Goal: Task Accomplishment & Management: Complete application form

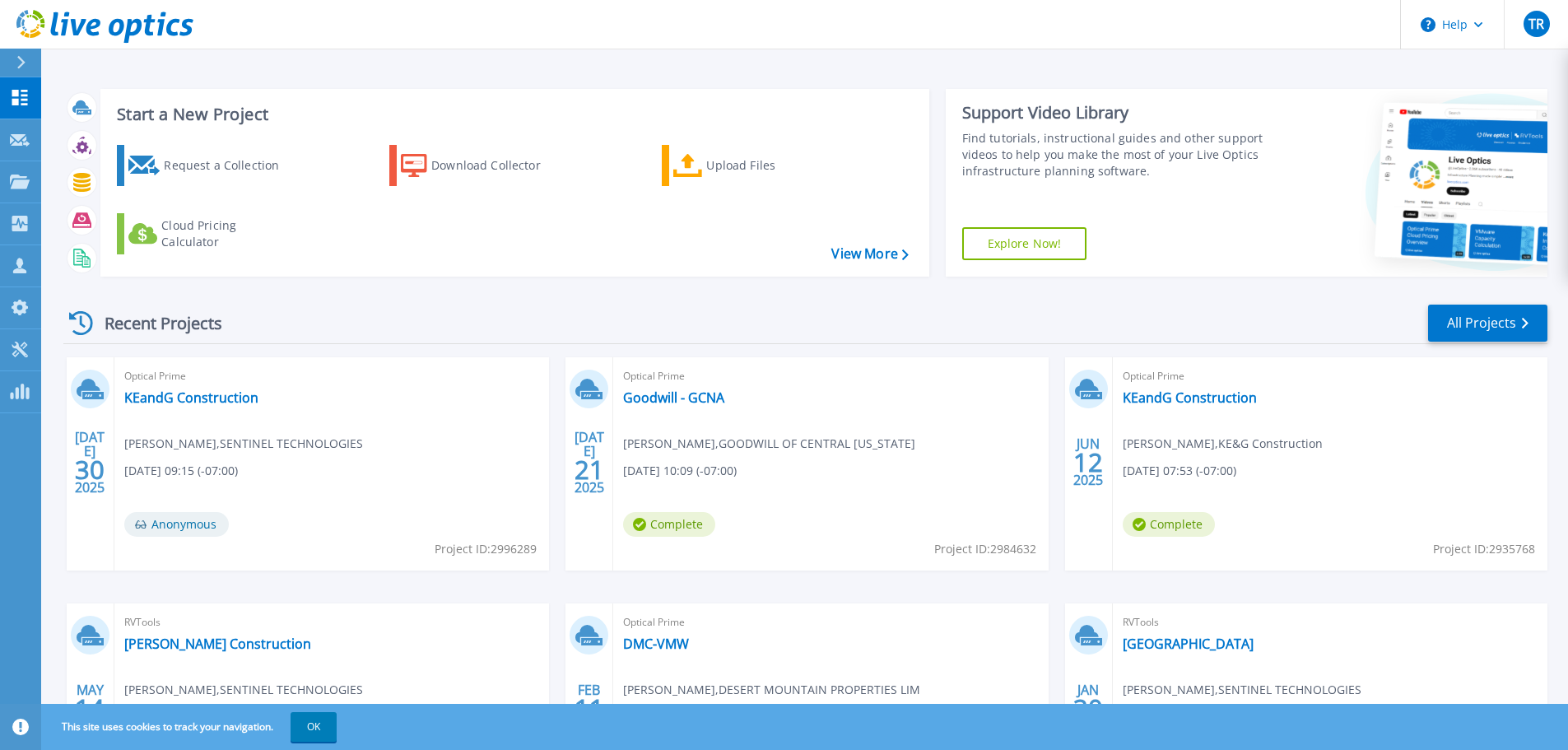
drag, startPoint x: 1152, startPoint y: 729, endPoint x: 1144, endPoint y: 727, distance: 8.2
click at [1152, 729] on div "This site uses cookies to track your navigation. OK" at bounding box center [784, 727] width 1568 height 46
click at [316, 725] on button "OK" at bounding box center [313, 728] width 46 height 30
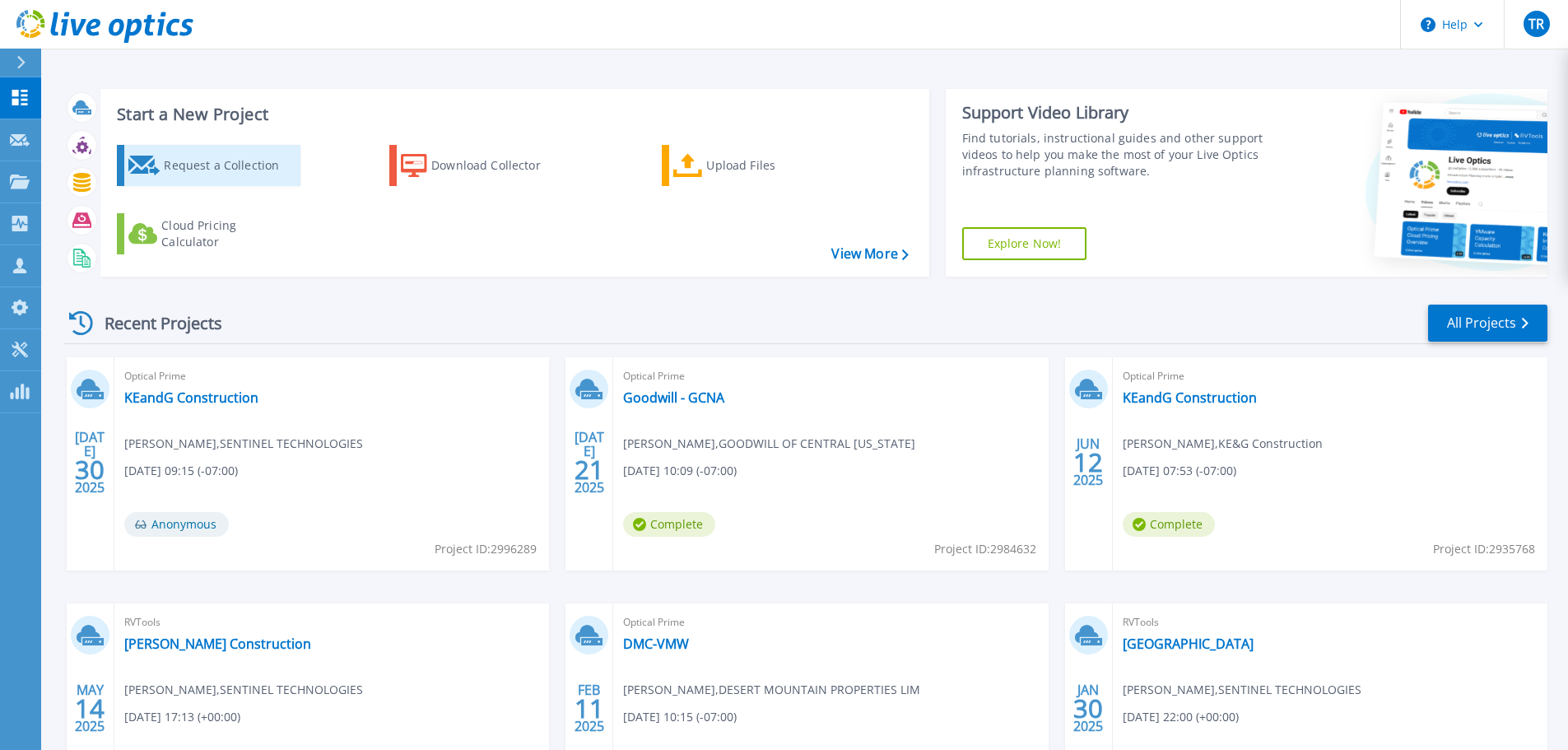
click at [231, 172] on div "Request a Collection" at bounding box center [229, 165] width 131 height 33
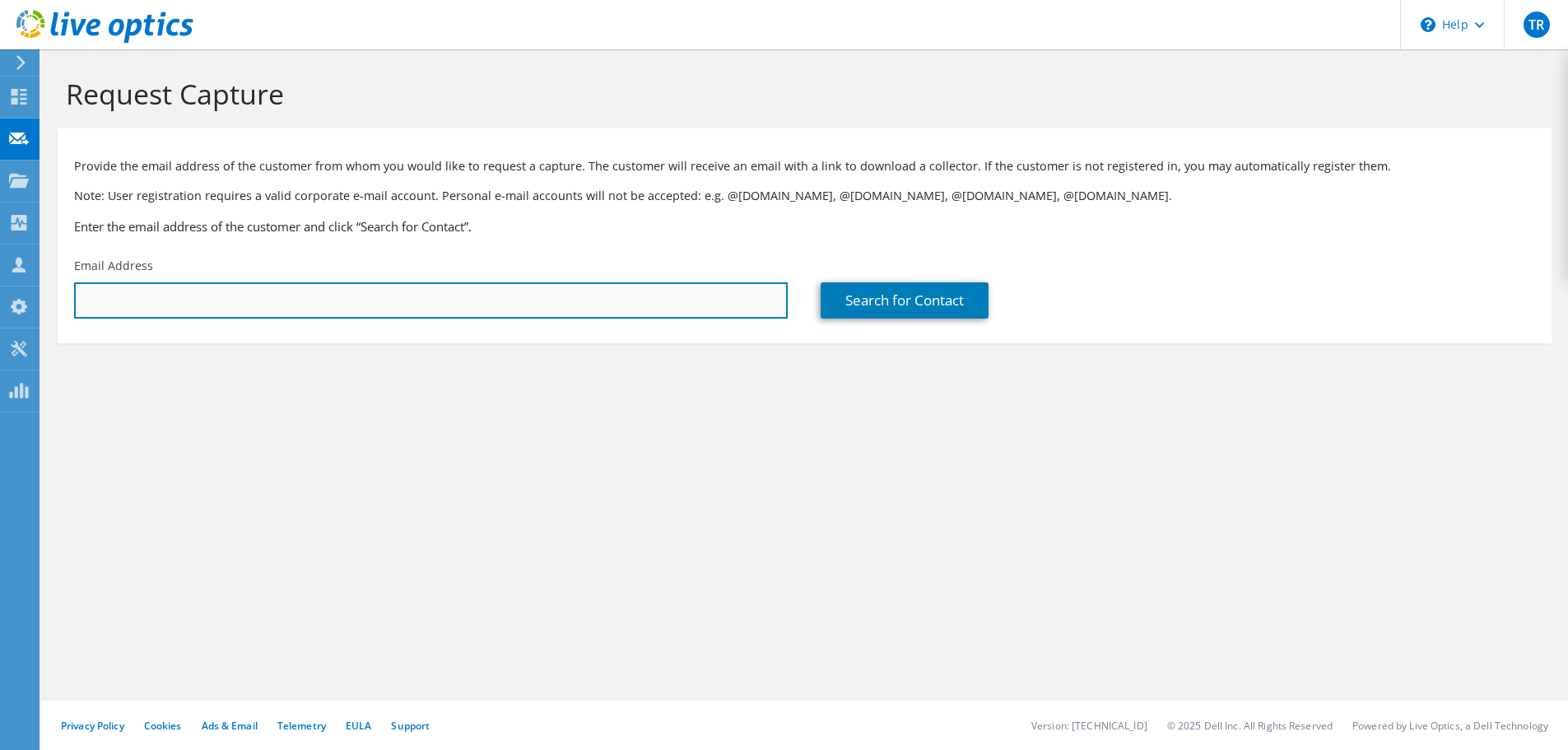
click at [234, 313] on input "text" at bounding box center [431, 300] width 714 height 36
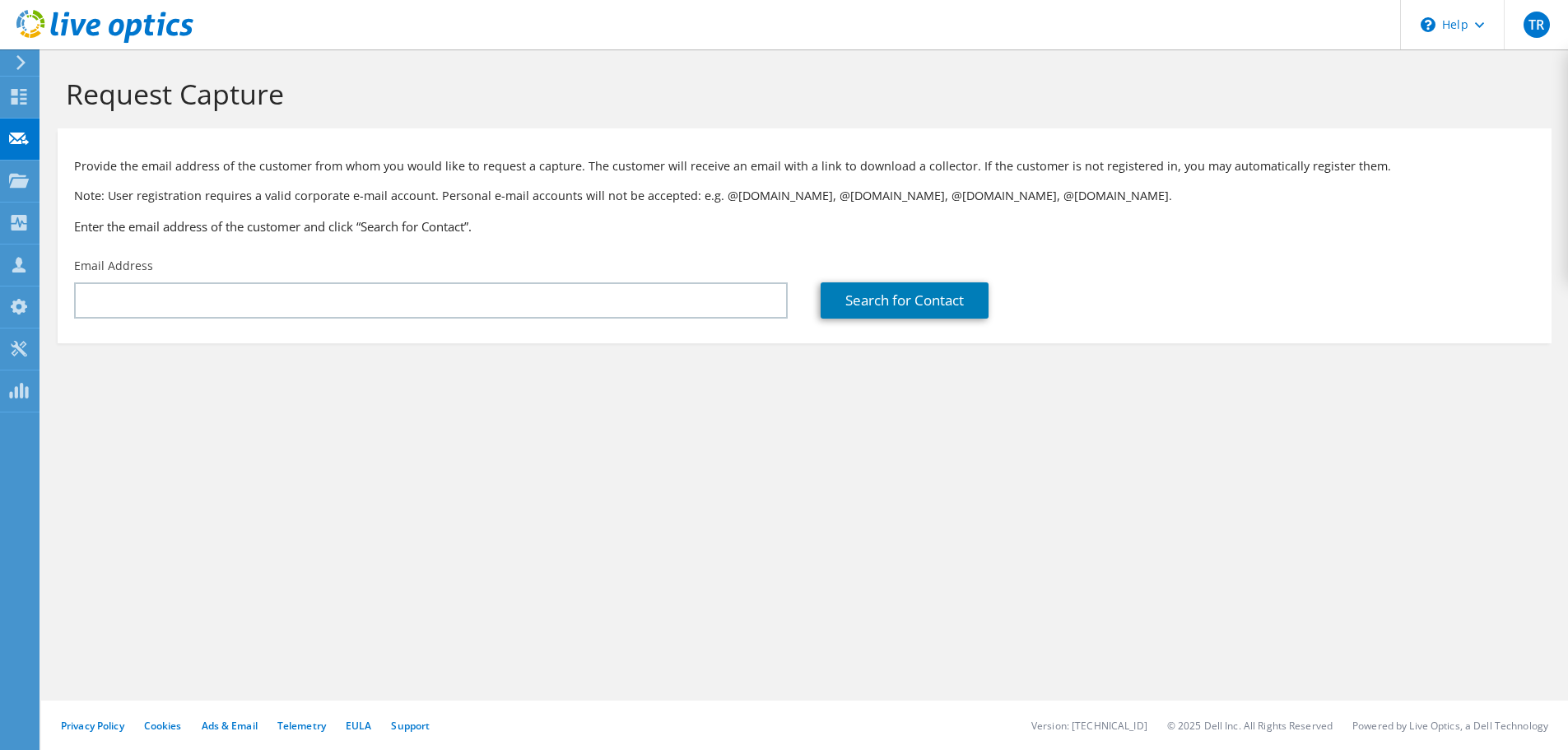
click at [200, 274] on div "Email Address" at bounding box center [431, 288] width 747 height 77
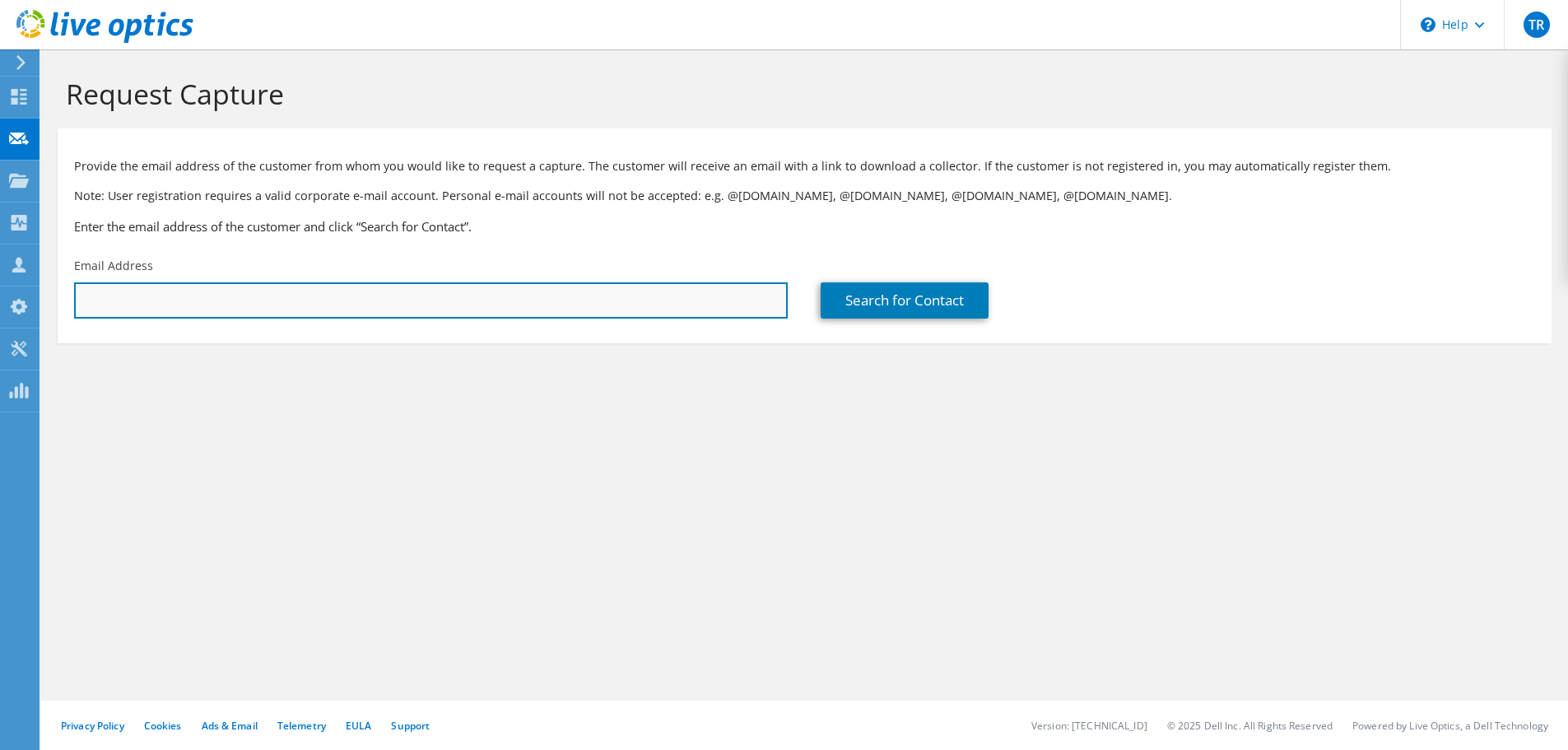
click at [196, 303] on input "text" at bounding box center [431, 300] width 714 height 36
click at [137, 312] on input "text" at bounding box center [431, 300] width 714 height 36
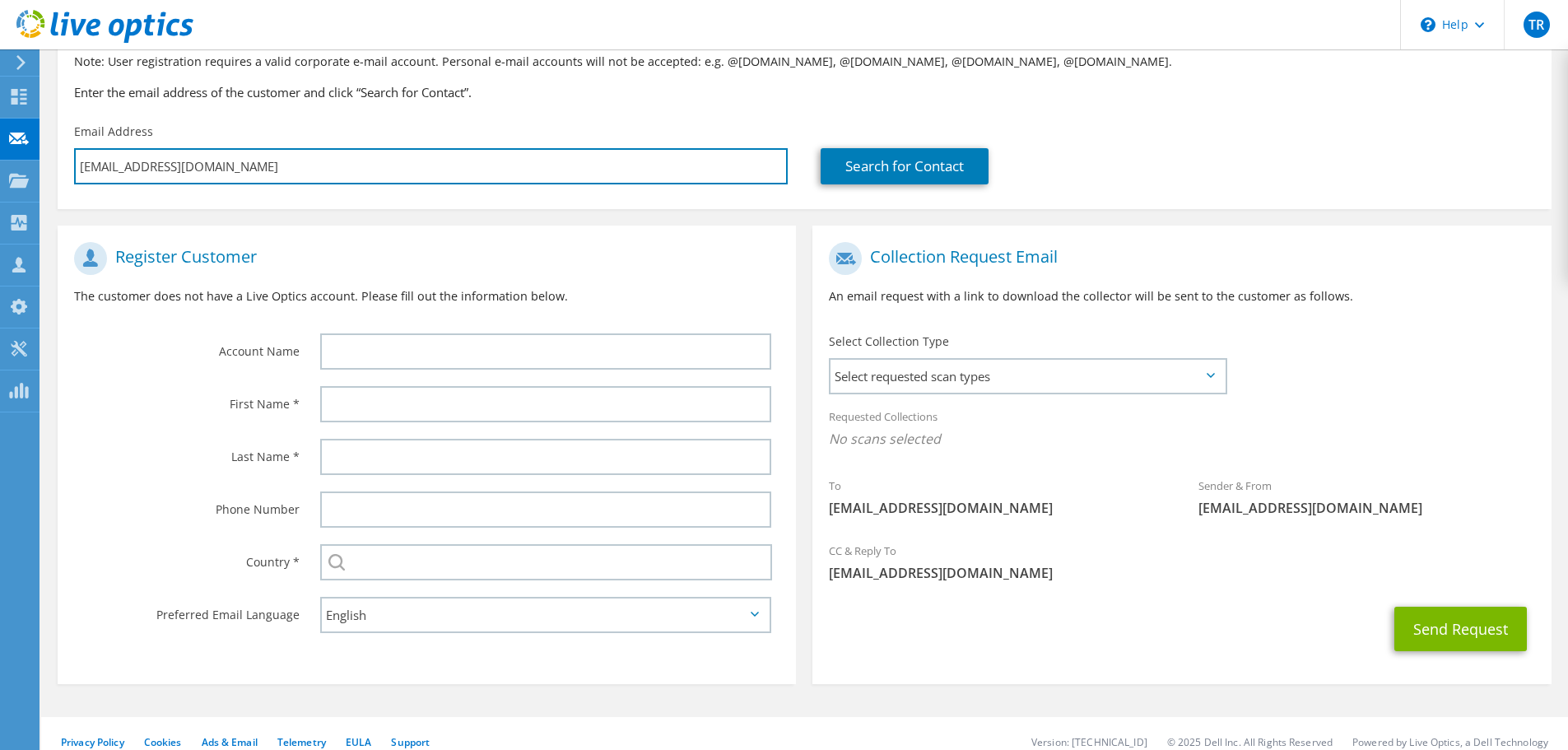
scroll to position [151, 0]
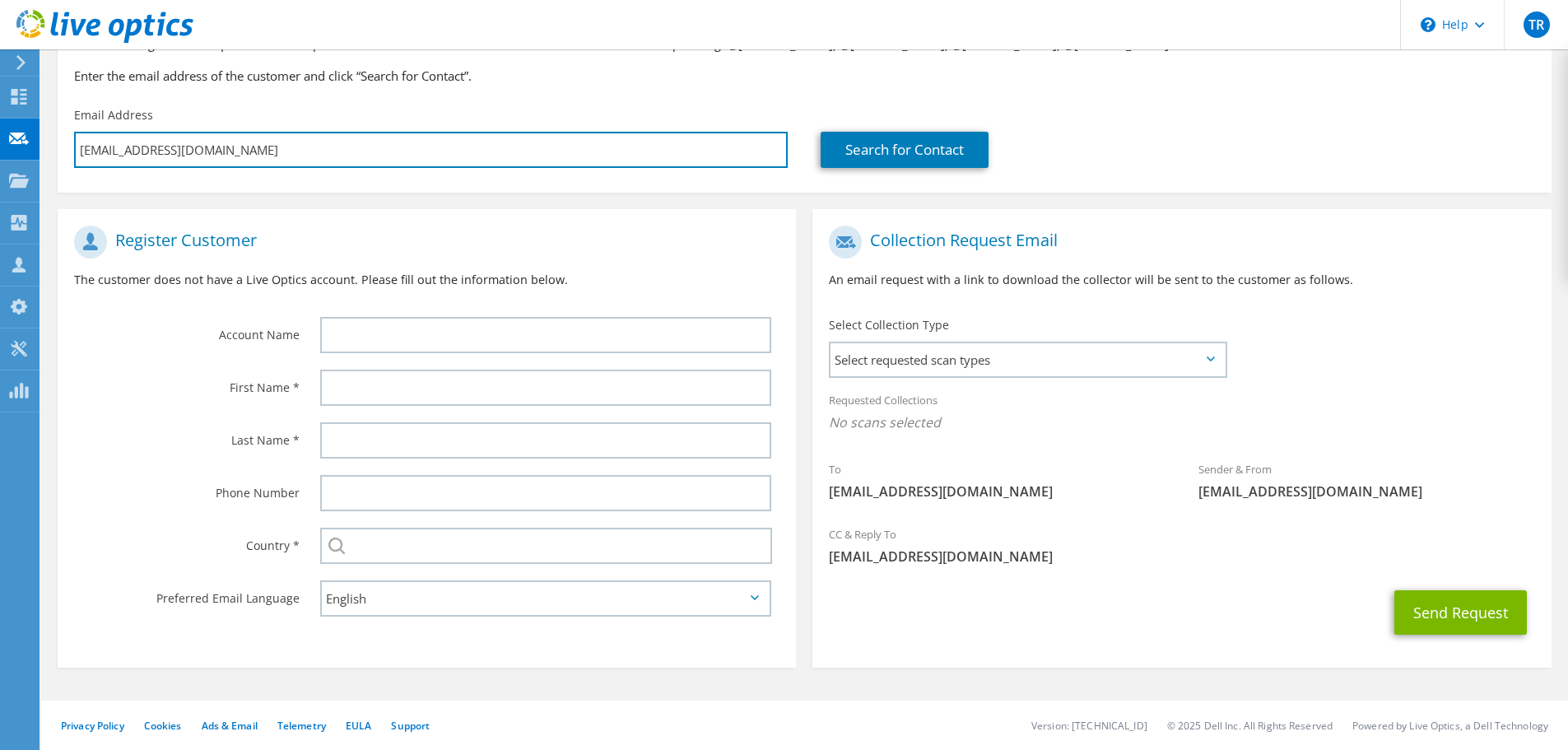
drag, startPoint x: 199, startPoint y: 155, endPoint x: 16, endPoint y: 155, distance: 183.0
click at [39, 157] on div "TR Partner Team Member Tim Rabe trabe@sentinel.com SENTINEL TECHNOLOGIES My Pro…" at bounding box center [784, 299] width 1568 height 901
paste input "us"
type input "jcourliss@wusd9.org"
type input "Select"
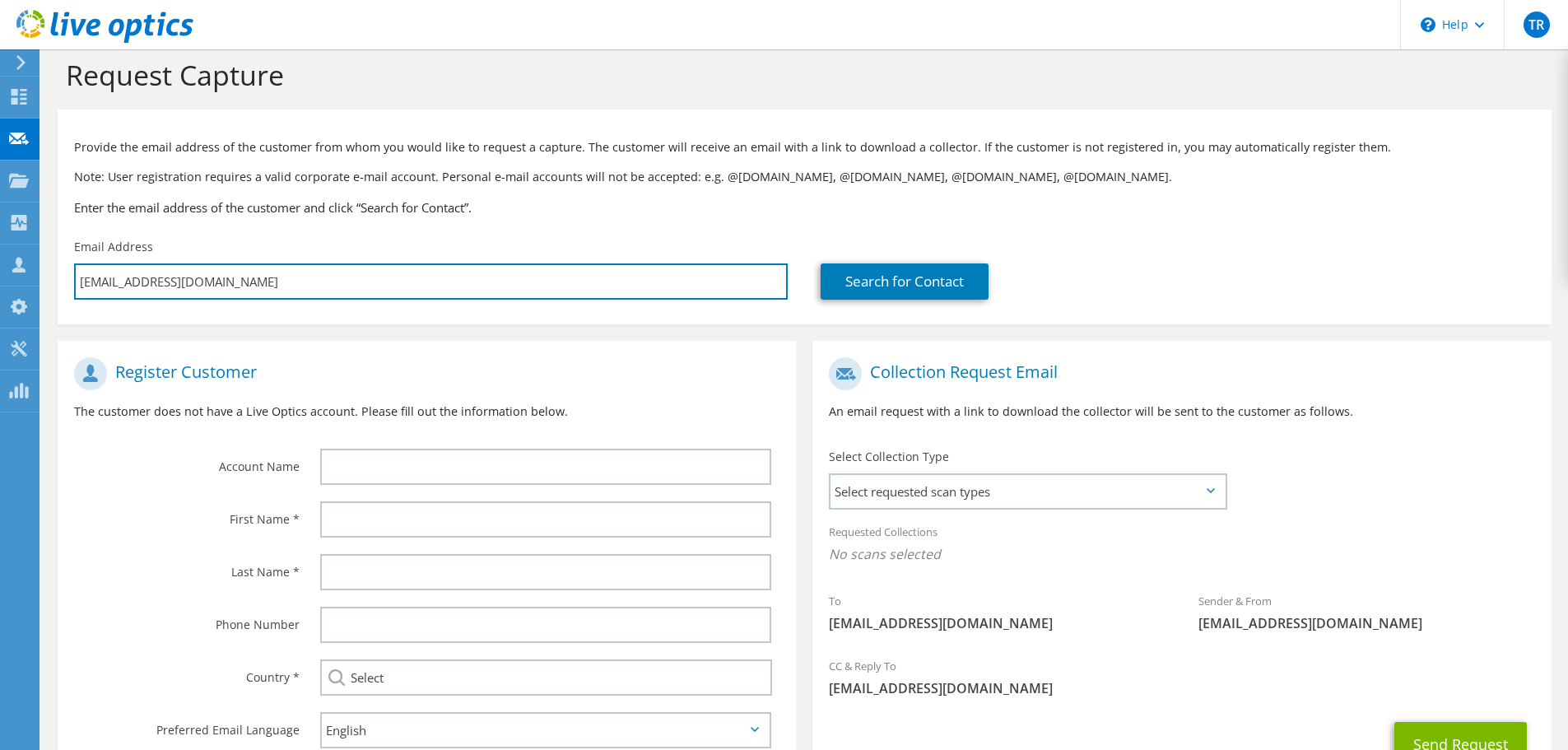
scroll to position [0, 0]
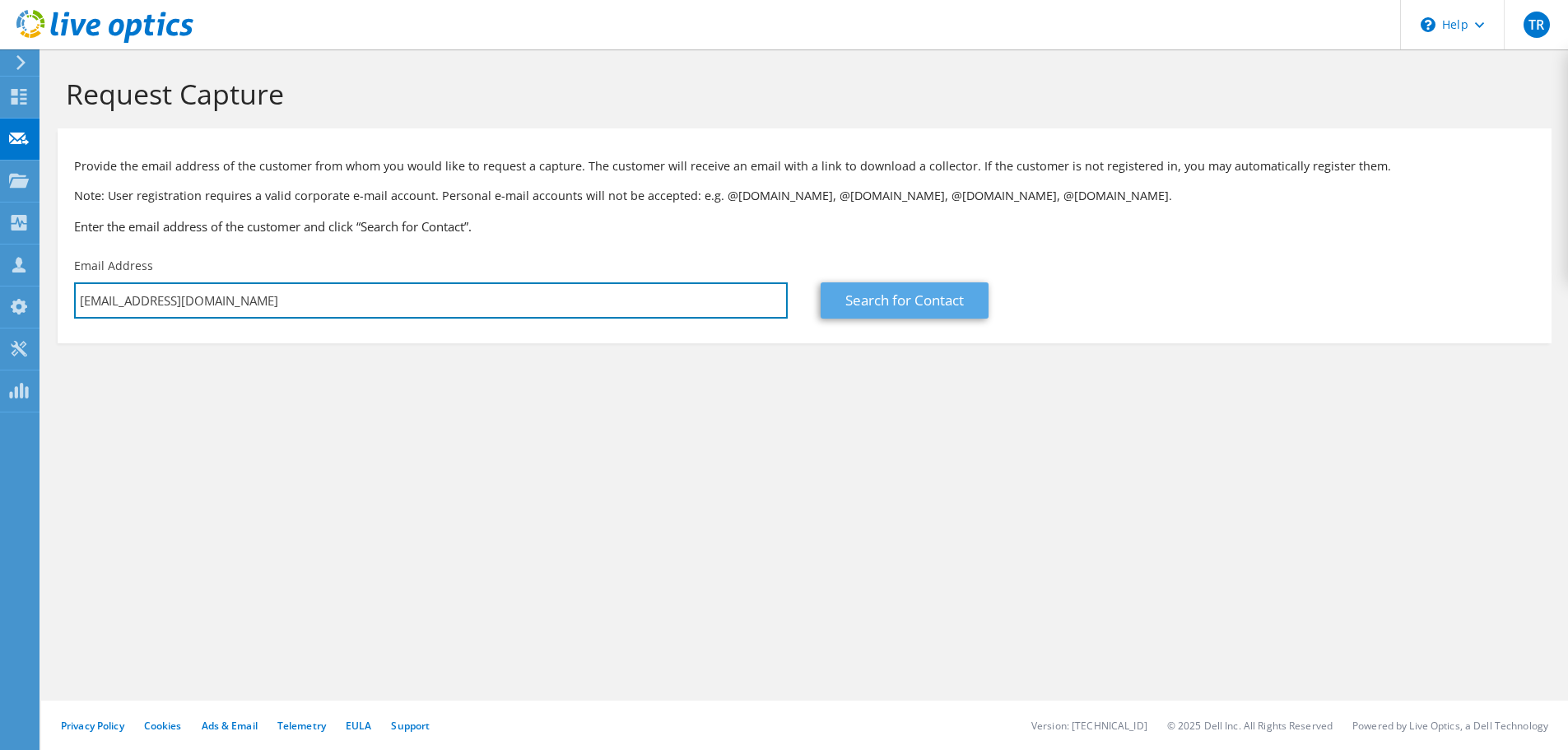
type input "jcourliss@wusd9.org"
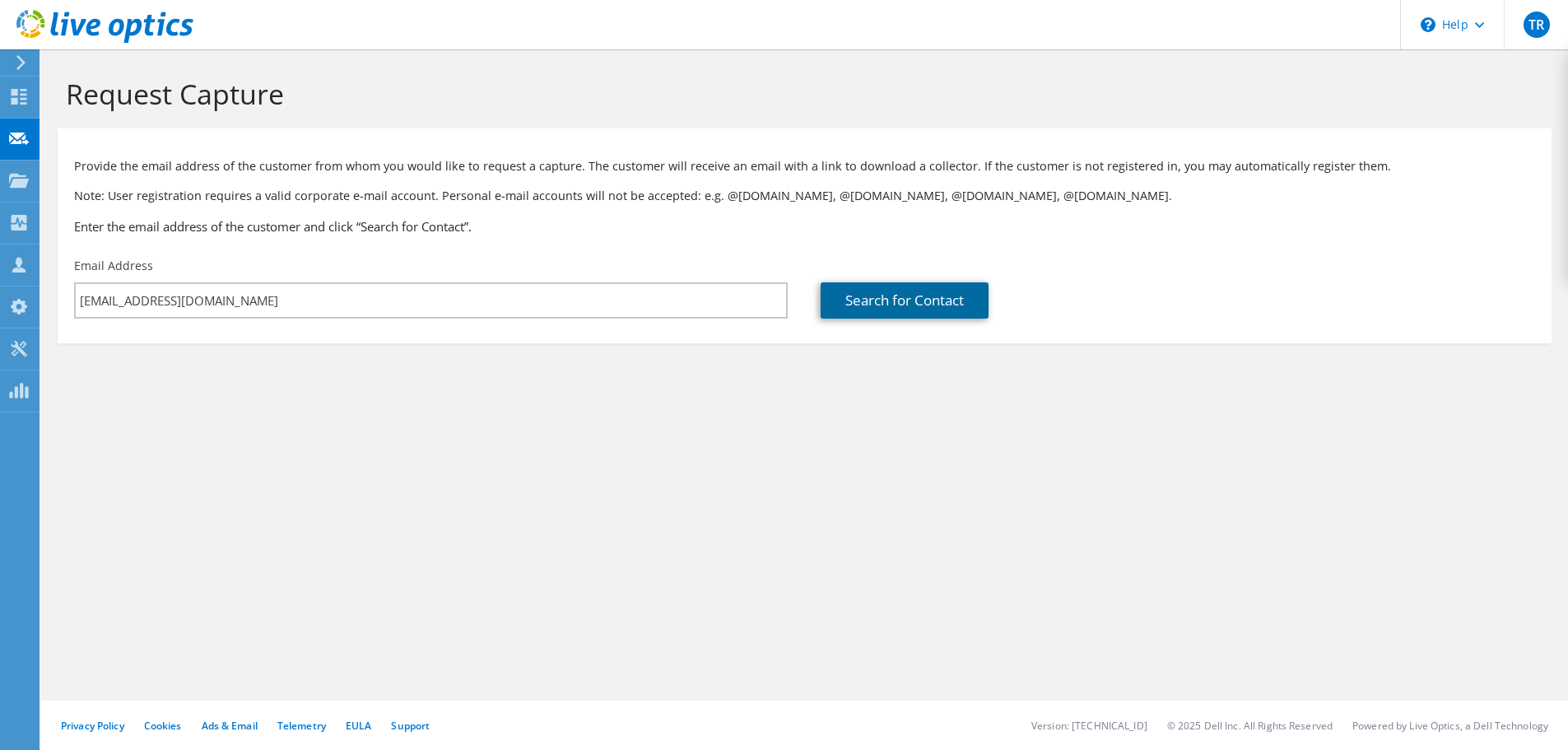
click at [915, 292] on link "Search for Contact" at bounding box center [904, 300] width 168 height 36
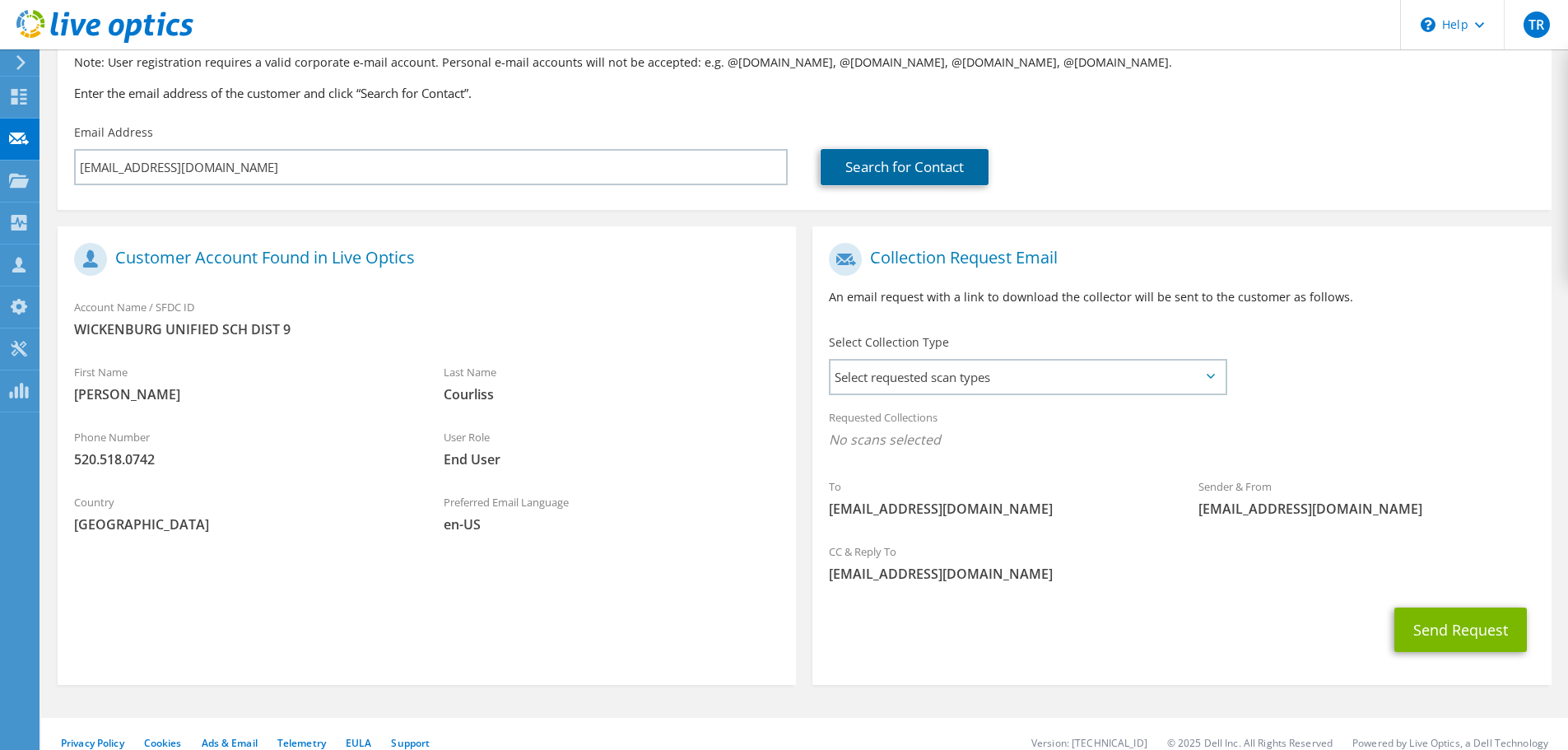
scroll to position [151, 0]
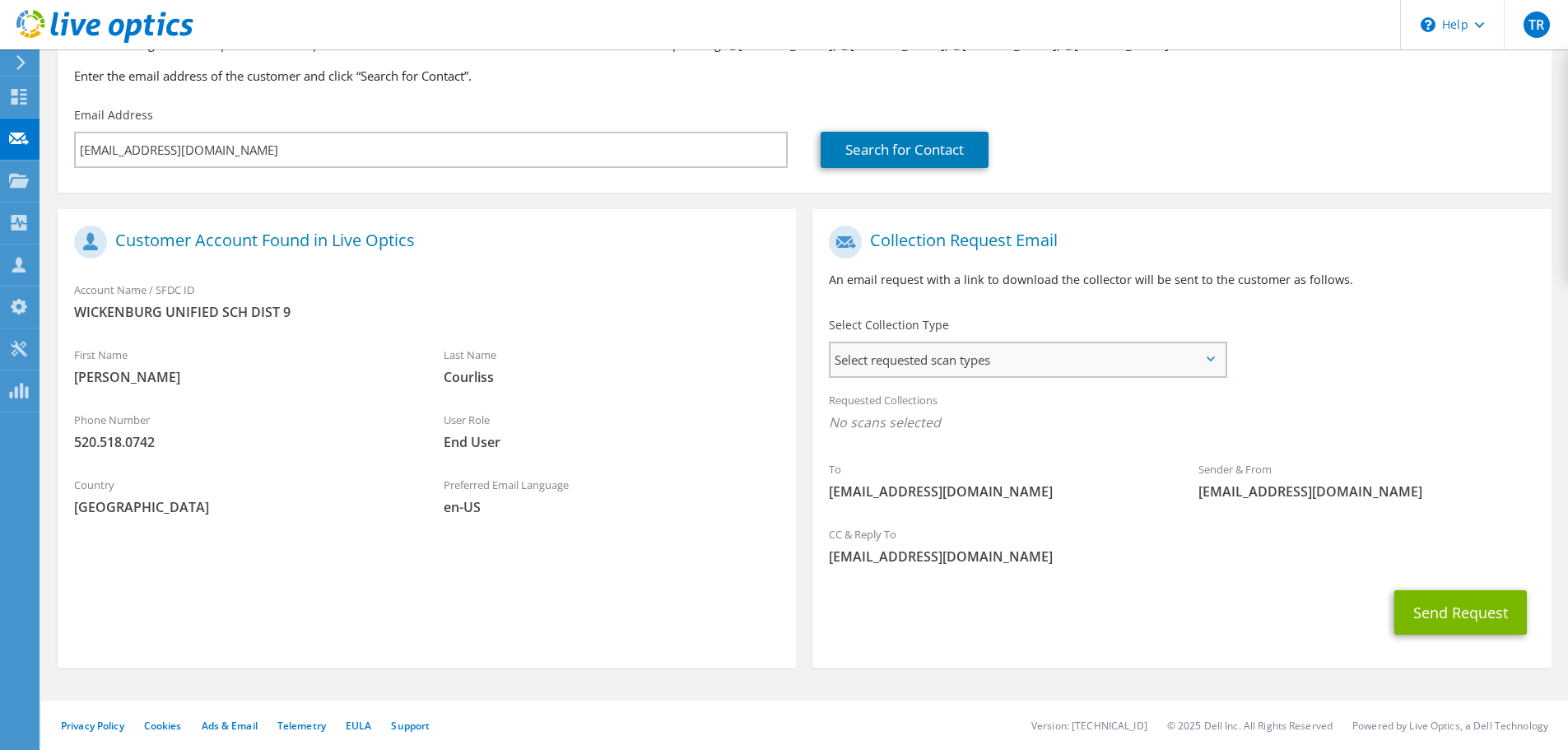
click at [1078, 369] on span "Select requested scan types" at bounding box center [1027, 359] width 394 height 33
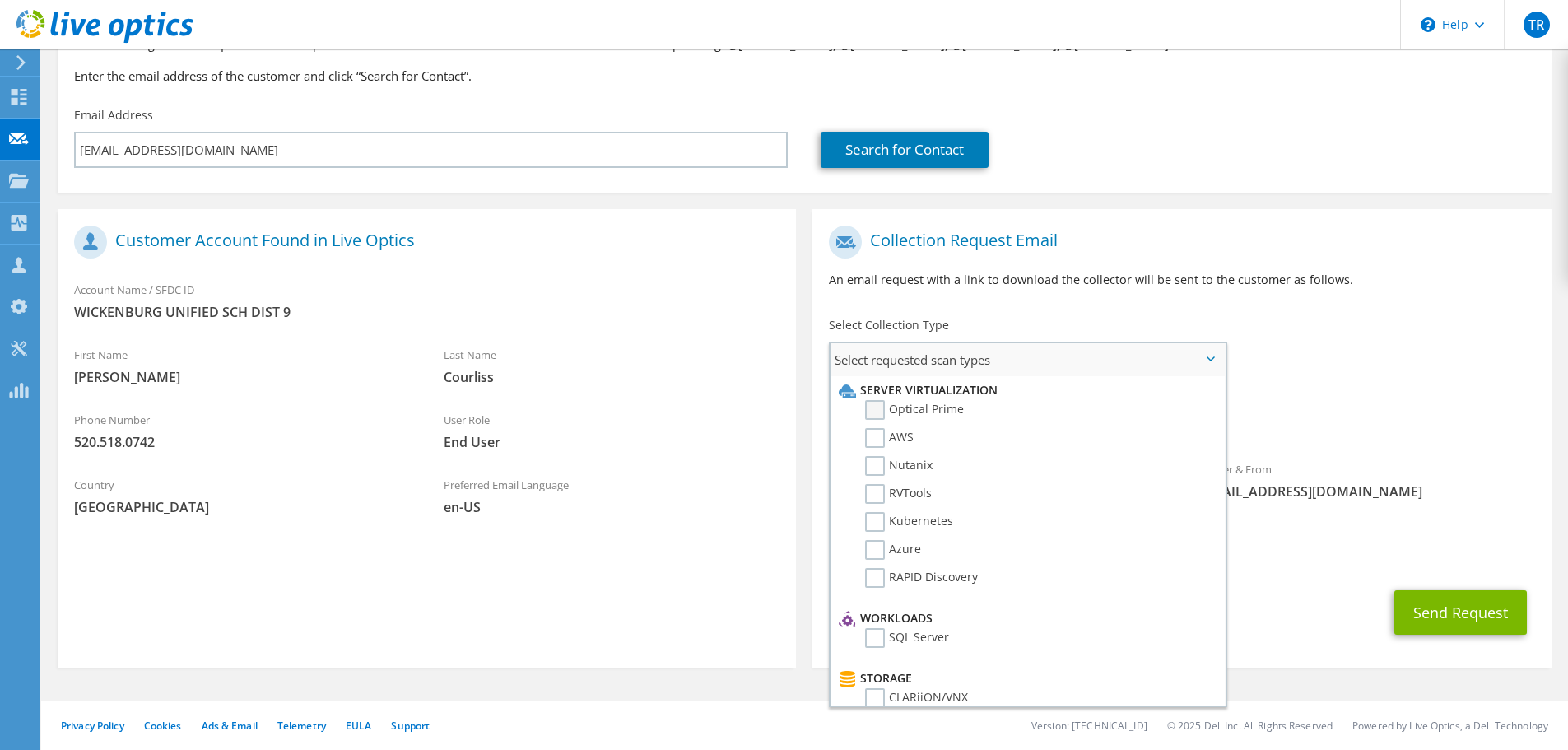
click at [877, 412] on label "Optical Prime" at bounding box center [915, 410] width 99 height 20
click at [0, 0] on input "Optical Prime" at bounding box center [0, 0] width 0 height 0
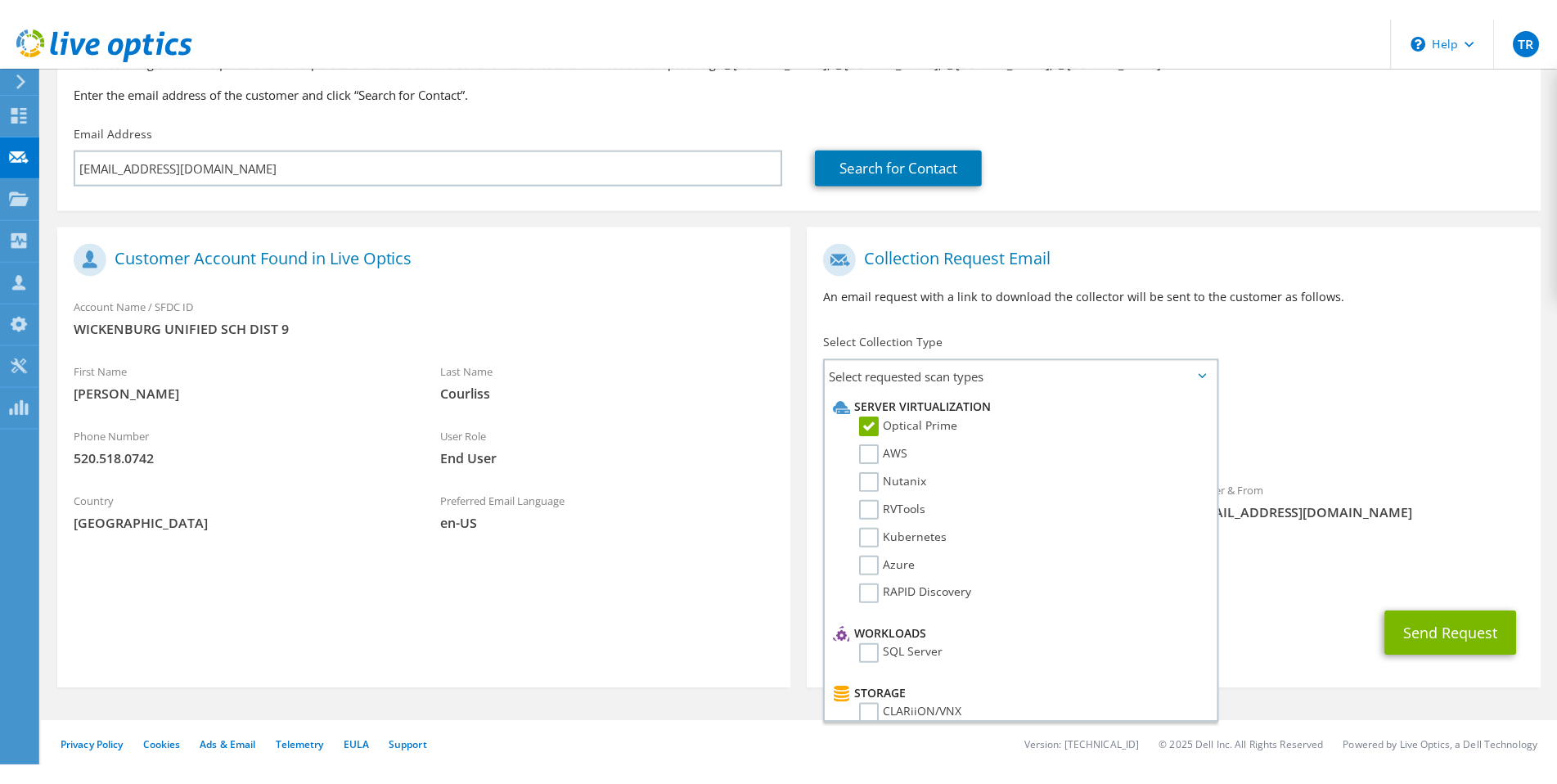
scroll to position [116, 0]
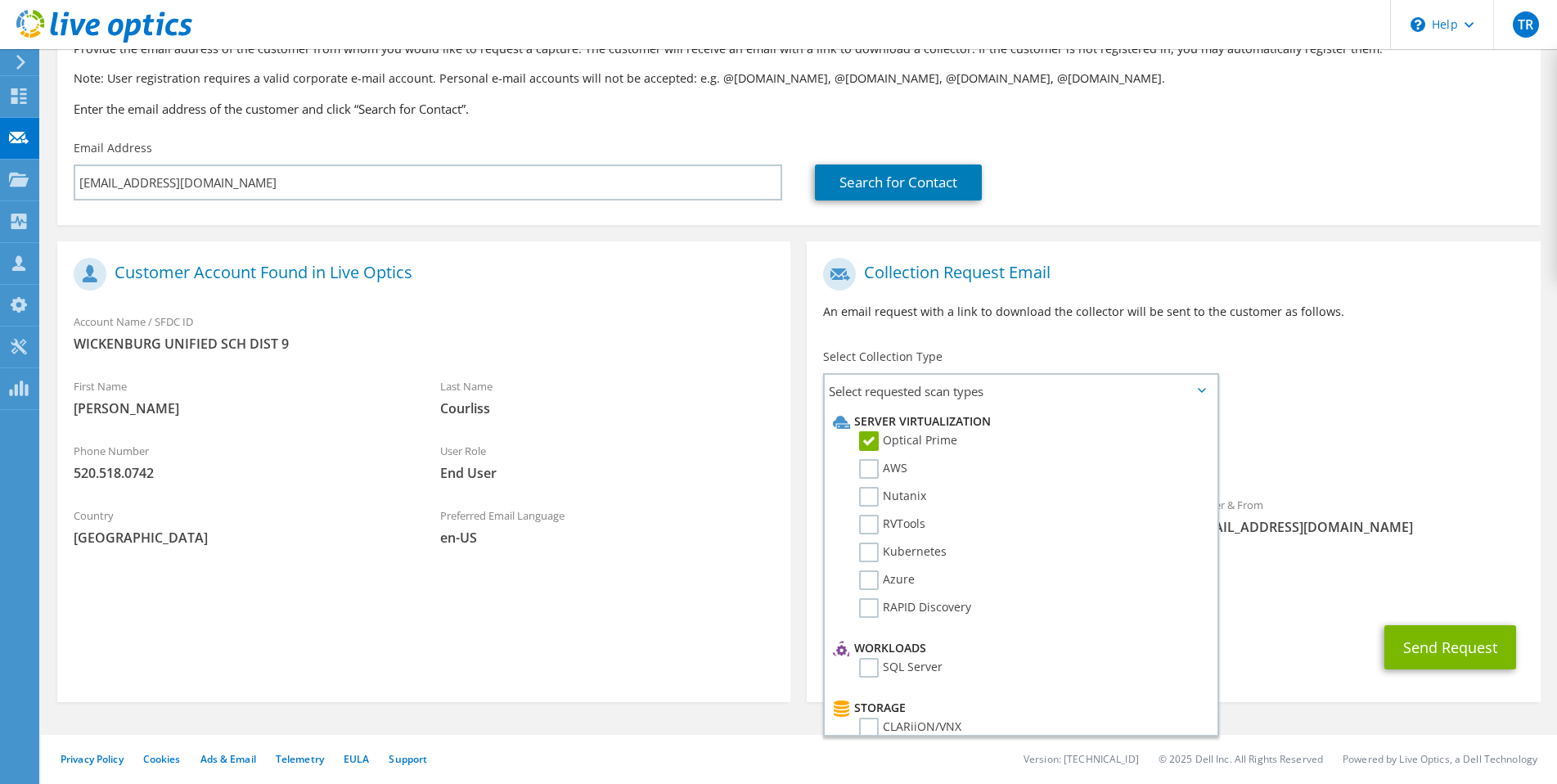
click at [680, 467] on span "End User" at bounding box center [607, 473] width 334 height 18
